Goal: Find specific page/section: Find specific page/section

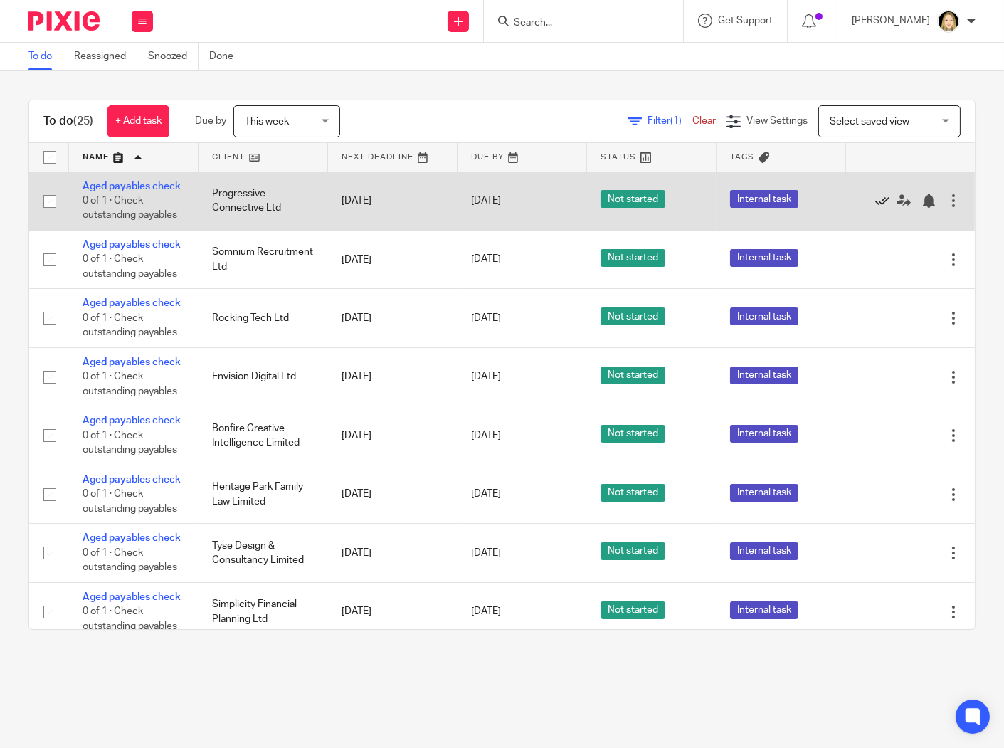
click at [875, 208] on icon at bounding box center [882, 201] width 14 height 14
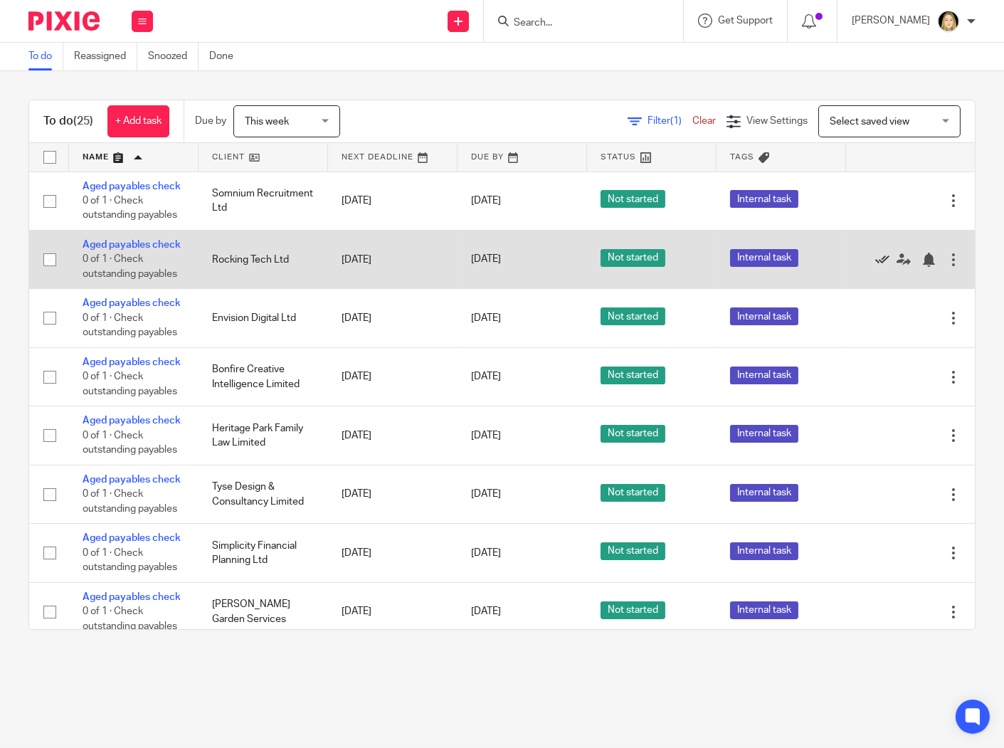
click at [875, 267] on icon at bounding box center [882, 260] width 14 height 14
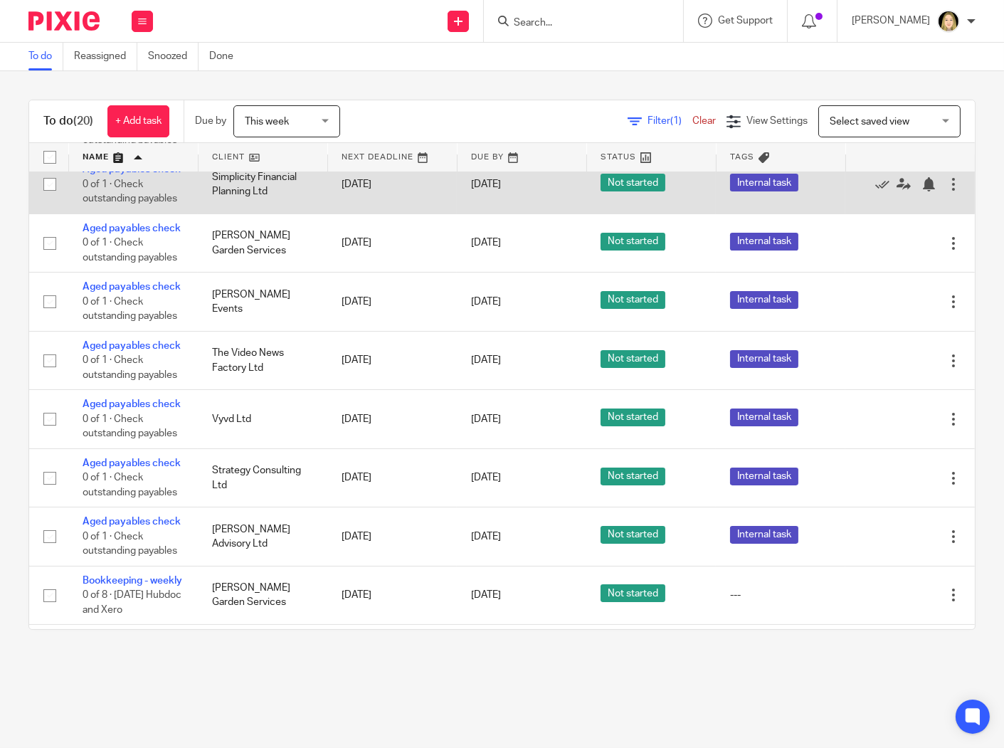
scroll to position [158, 0]
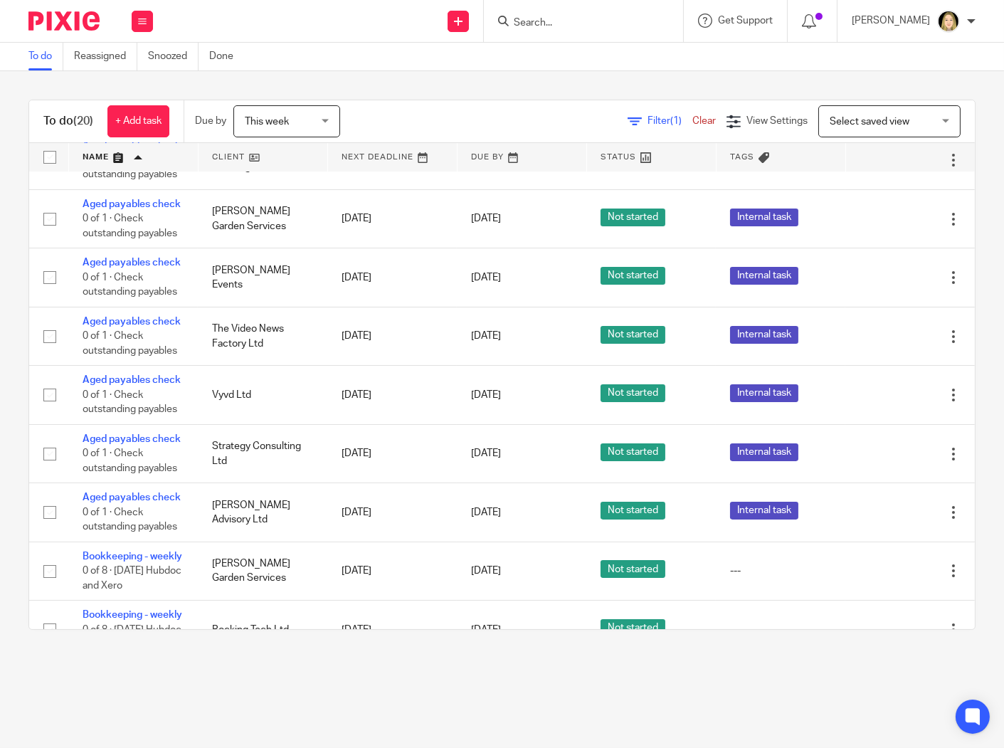
click at [527, 18] on input "Search" at bounding box center [576, 23] width 128 height 13
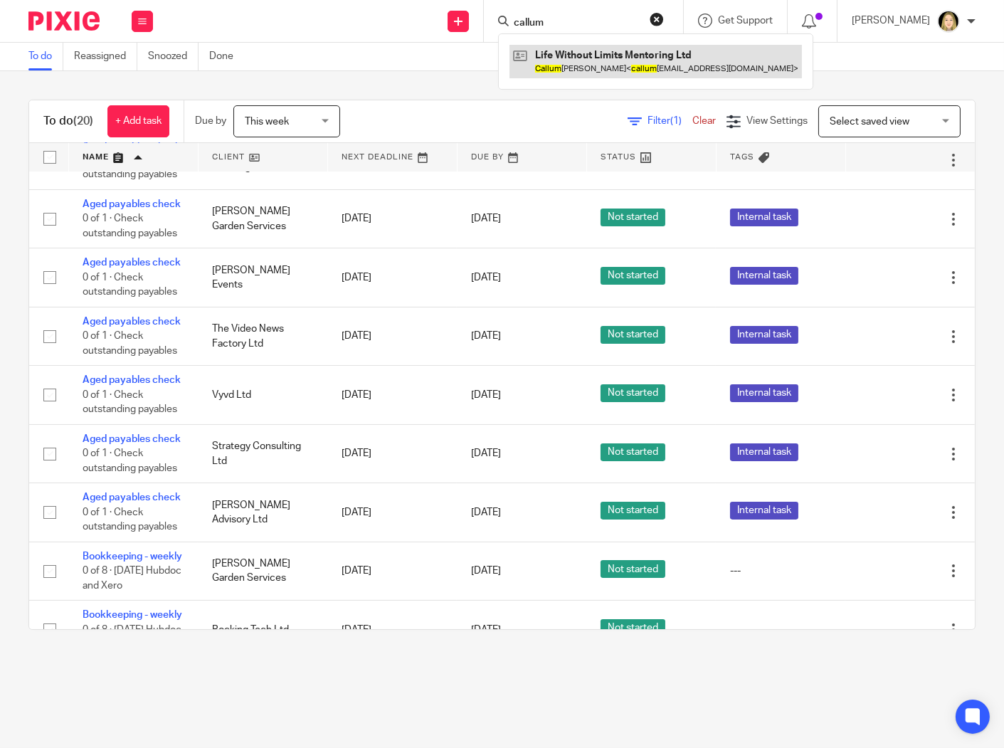
type input "callum"
click at [556, 62] on link at bounding box center [655, 61] width 292 height 33
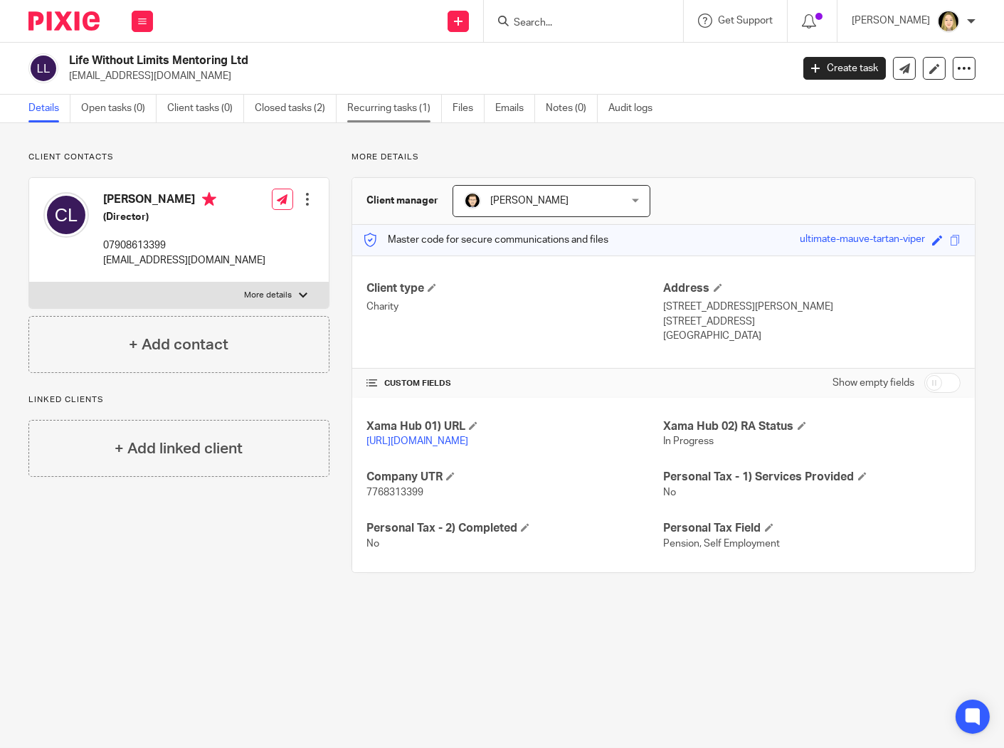
click at [410, 105] on link "Recurring tasks (1)" at bounding box center [394, 109] width 95 height 28
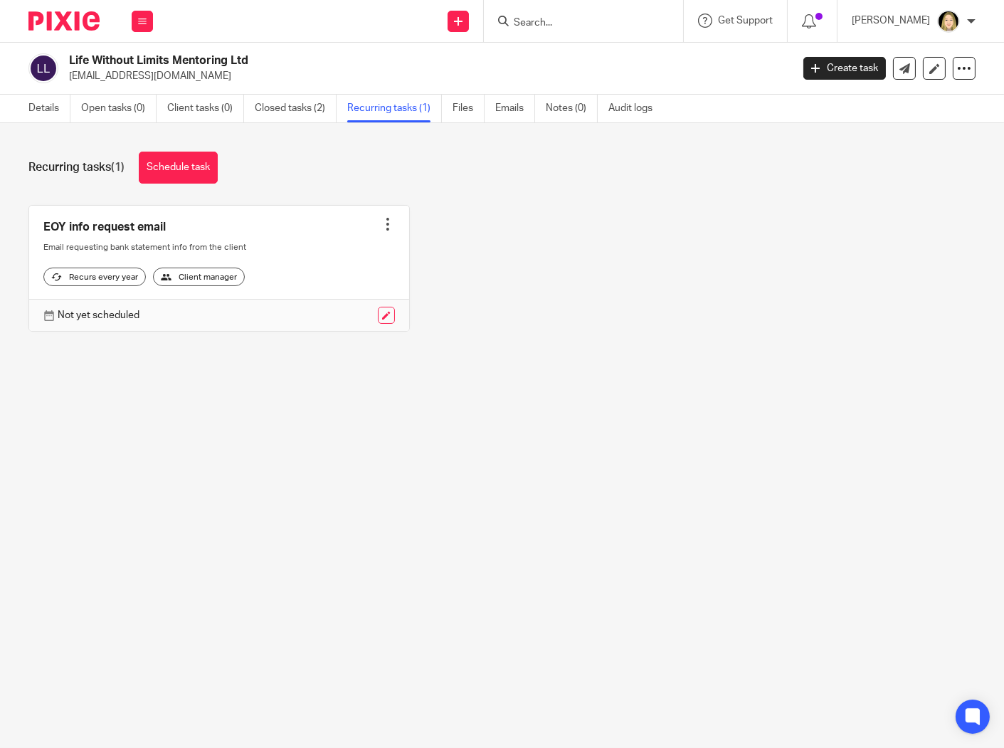
click at [534, 17] on input "Search" at bounding box center [576, 23] width 128 height 13
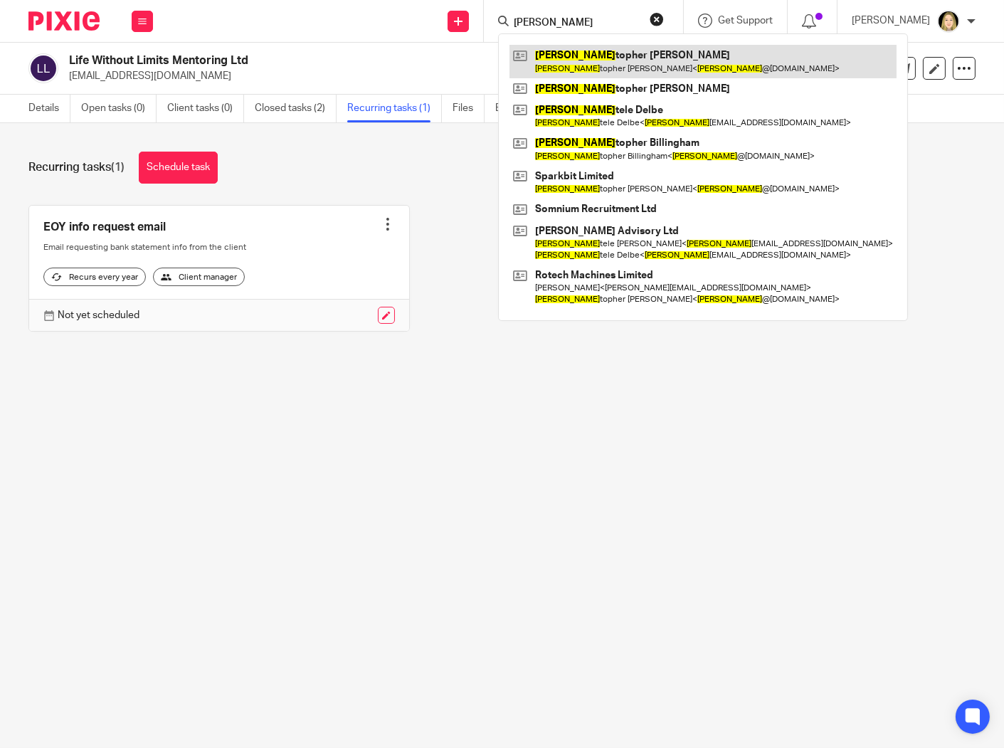
type input "[PERSON_NAME]"
click at [572, 53] on link at bounding box center [702, 61] width 387 height 33
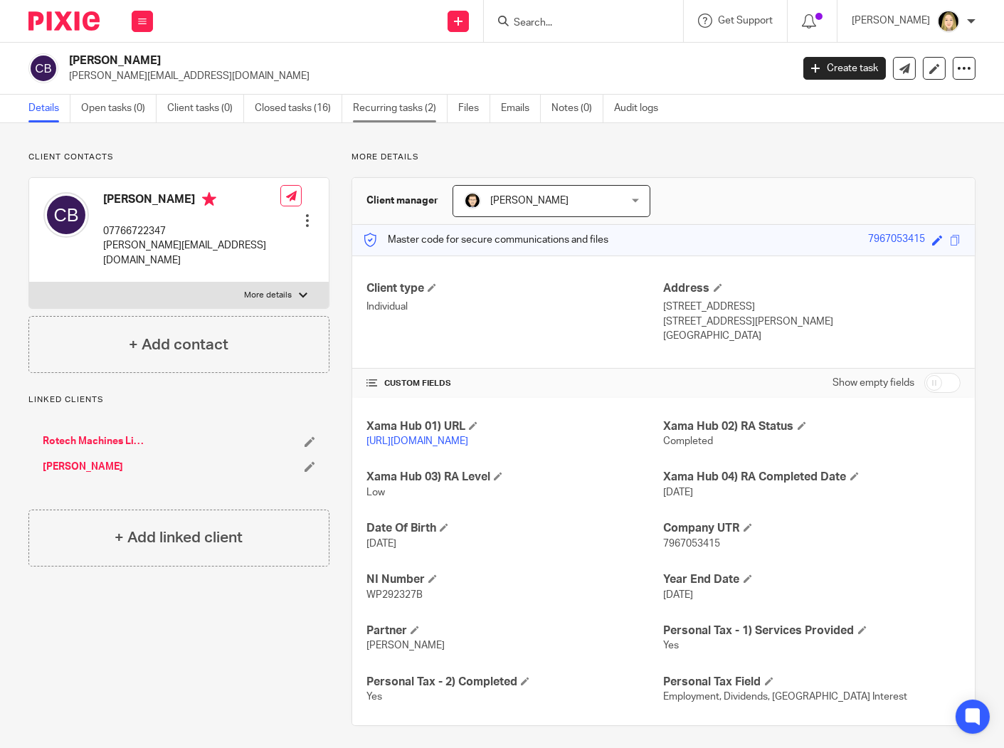
click at [397, 110] on link "Recurring tasks (2)" at bounding box center [400, 109] width 95 height 28
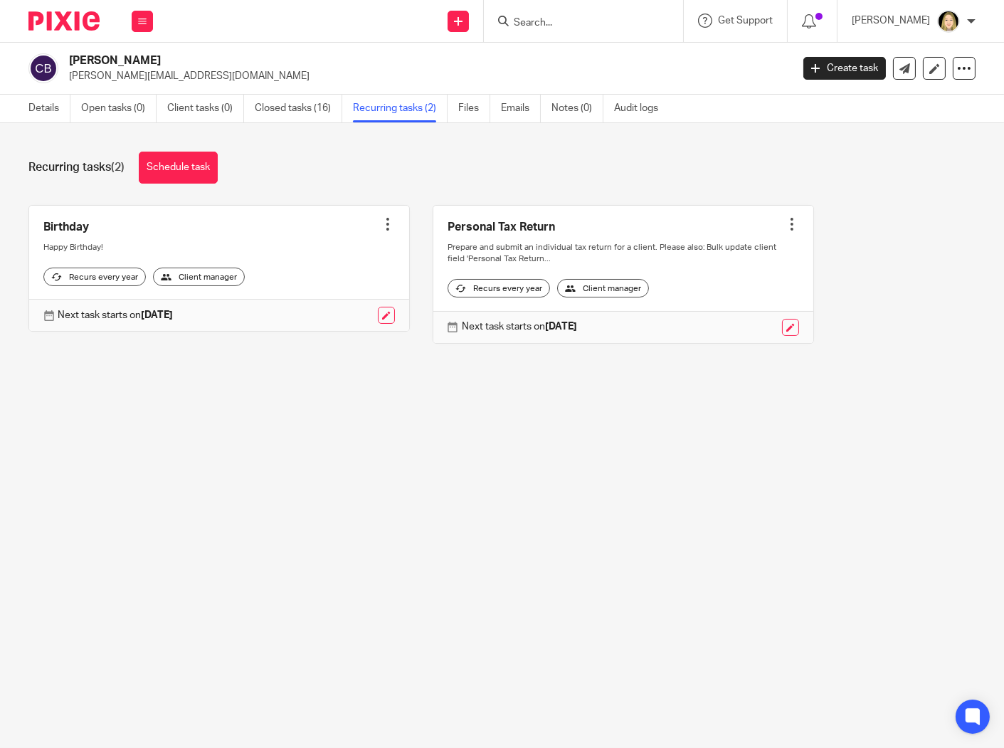
click at [785, 226] on div at bounding box center [792, 224] width 14 height 14
click at [758, 196] on div "Recurring tasks (2) Schedule task Birthday Create task Clone template Recalcula…" at bounding box center [502, 258] width 1004 height 270
